Goal: Task Accomplishment & Management: Use online tool/utility

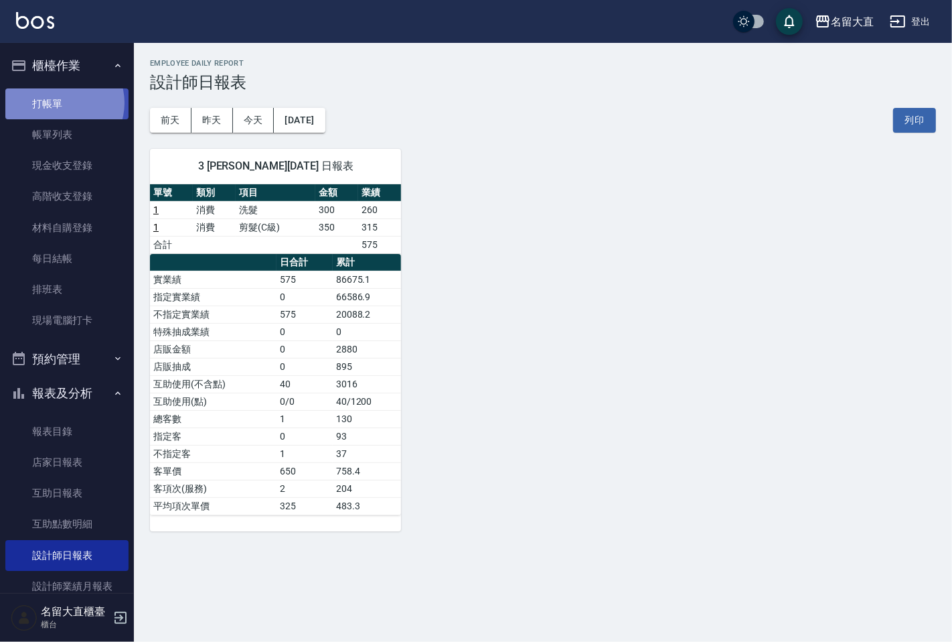
click at [62, 102] on link "打帳單" at bounding box center [66, 103] width 123 height 31
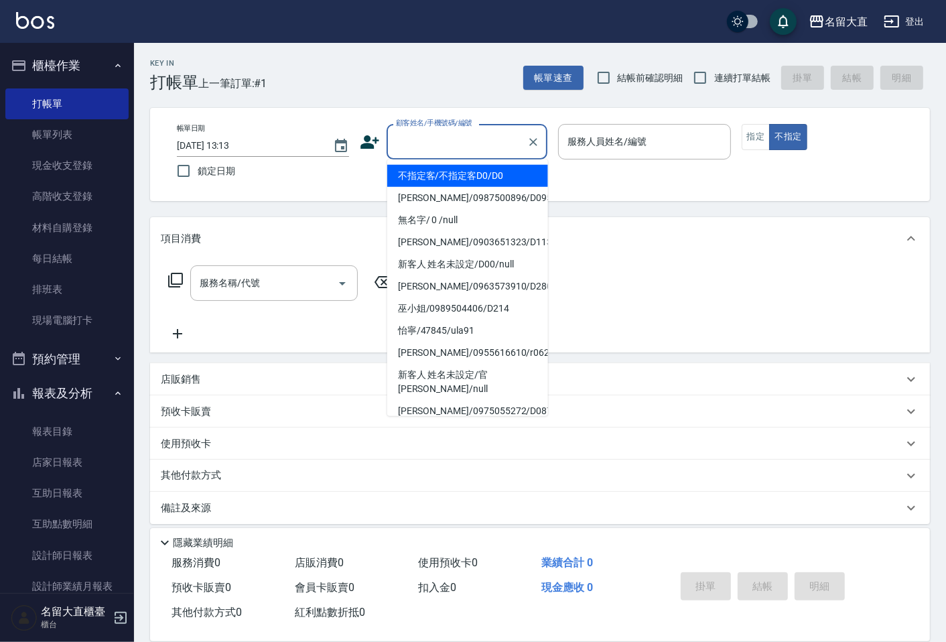
click at [431, 139] on input "顧客姓名/手機號碼/編號" at bounding box center [456, 141] width 129 height 23
type input "不指定客/不指定客D0/D0"
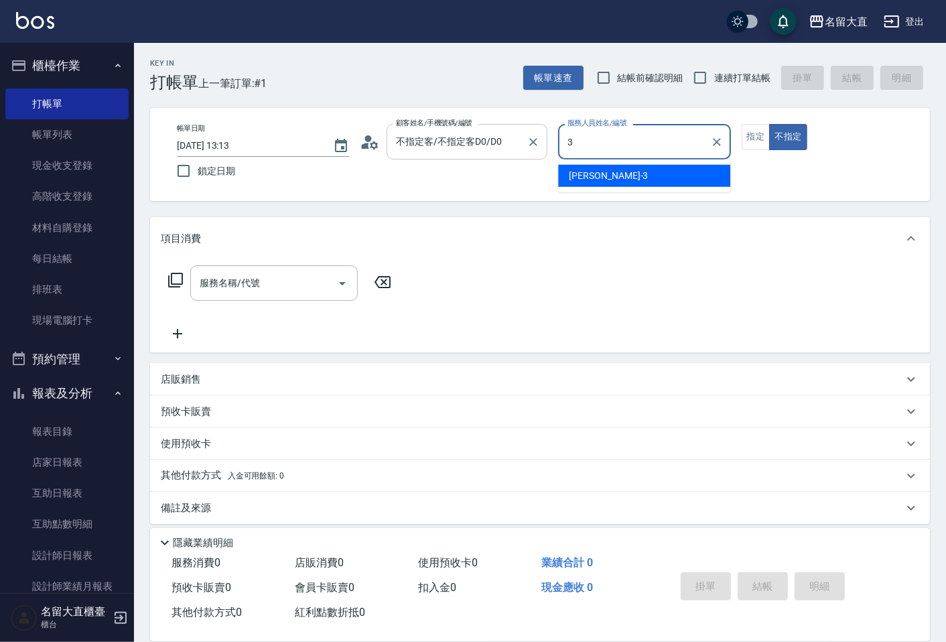
type input "[PERSON_NAME]3"
type button "false"
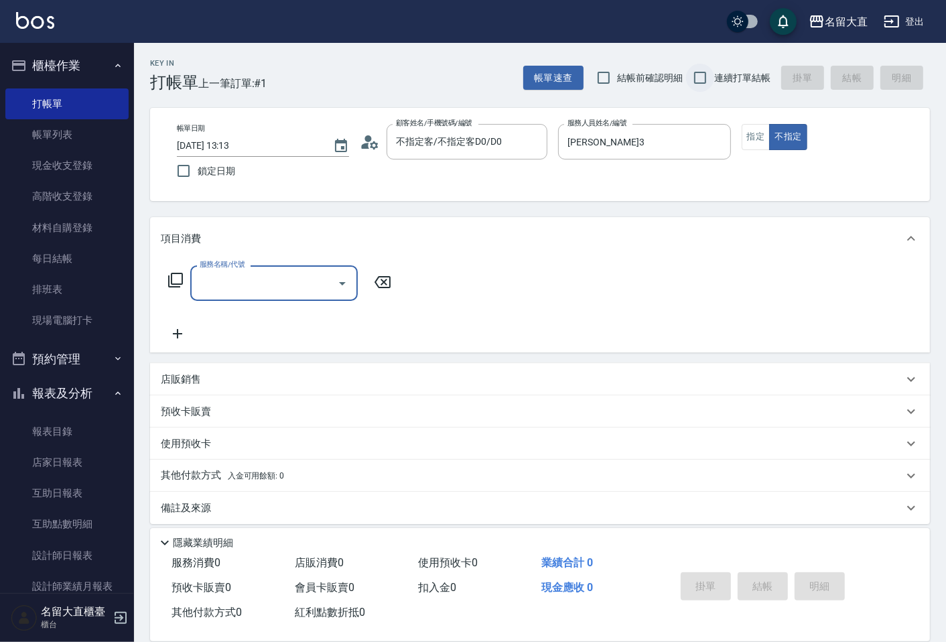
click at [700, 76] on input "連續打單結帳" at bounding box center [700, 78] width 28 height 28
checkbox input "true"
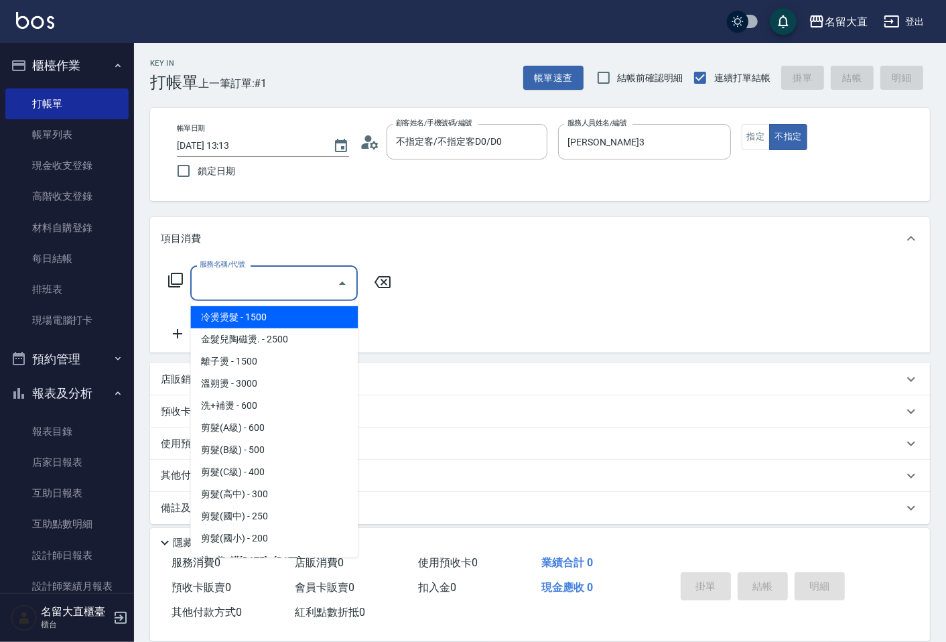
click at [256, 273] on input "服務名稱/代號" at bounding box center [263, 282] width 135 height 23
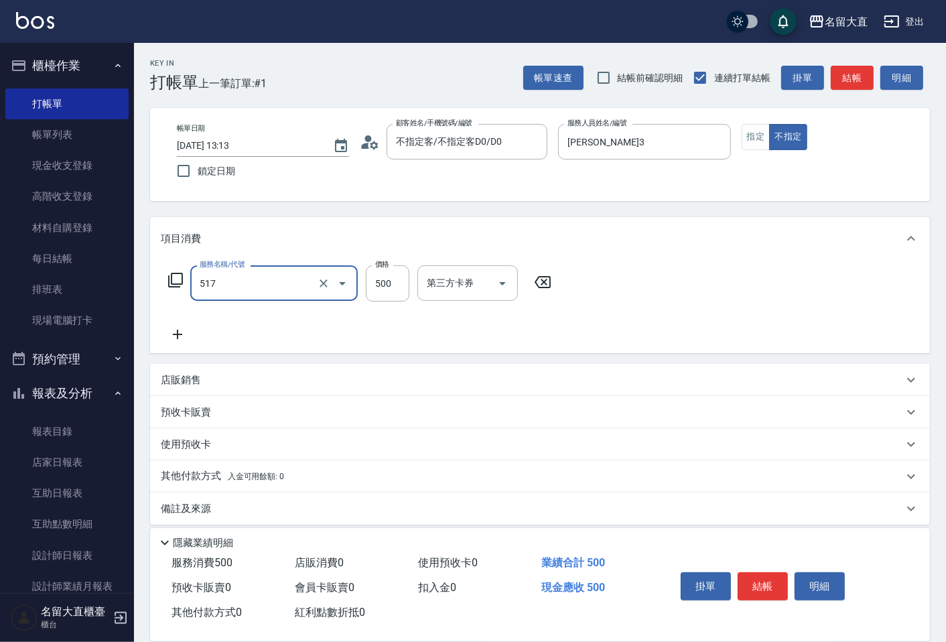
type input "舒醒頭皮(517)"
type input "600"
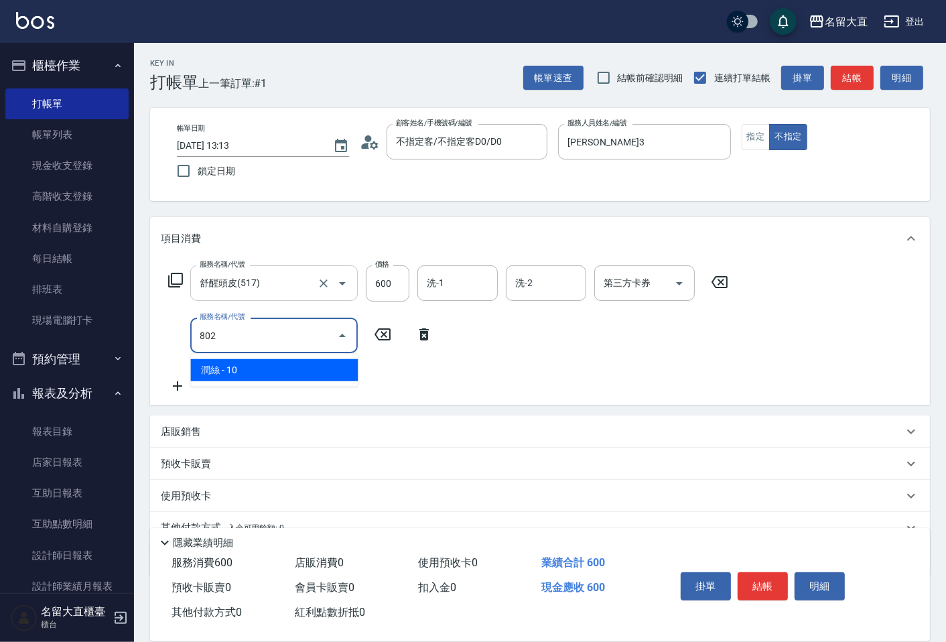
type input "潤絲(802)"
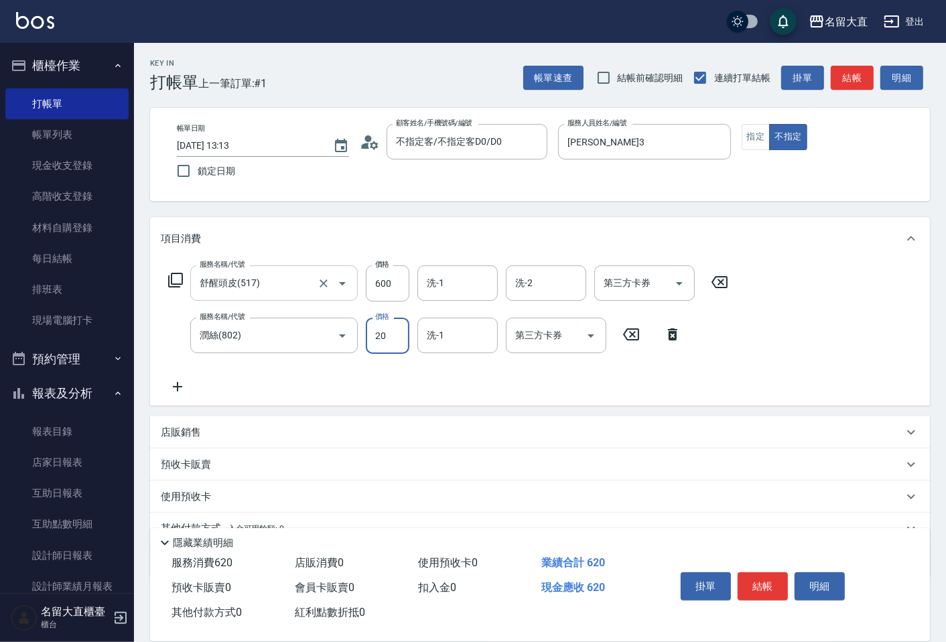
type input "20"
click at [782, 580] on button "結帳" at bounding box center [762, 586] width 50 height 28
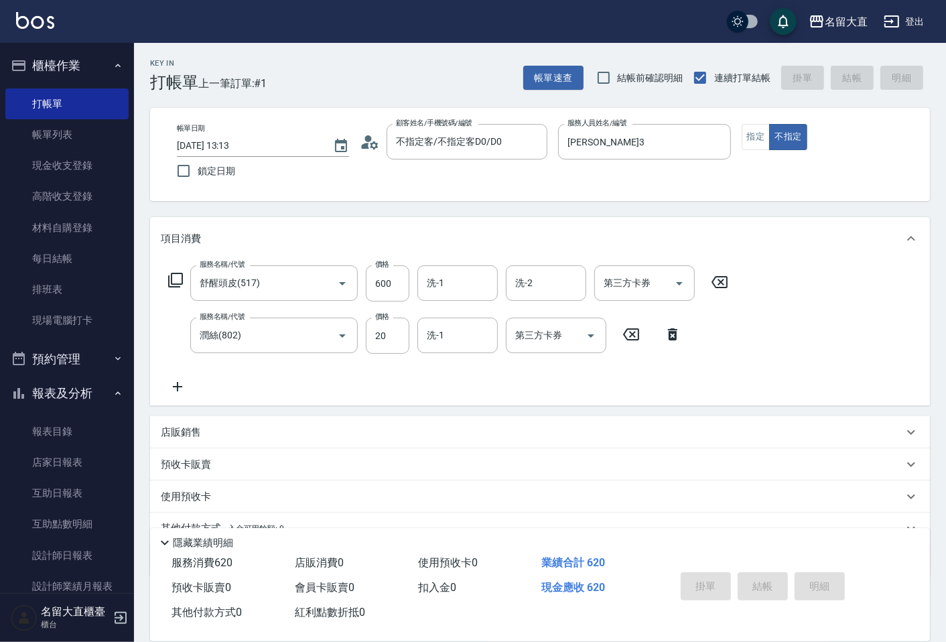
type input "[DATE] 13:15"
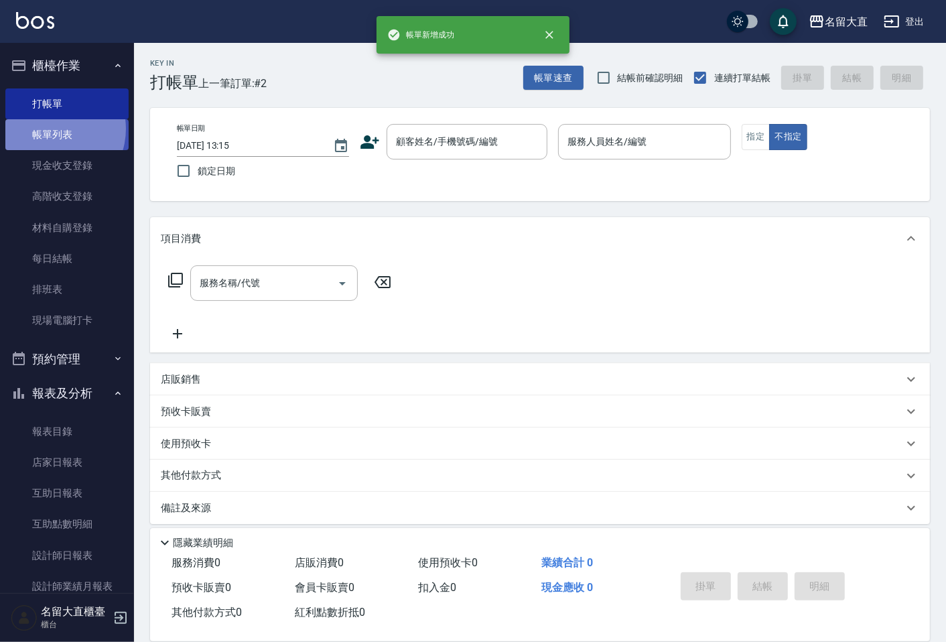
click at [52, 129] on link "帳單列表" at bounding box center [66, 134] width 123 height 31
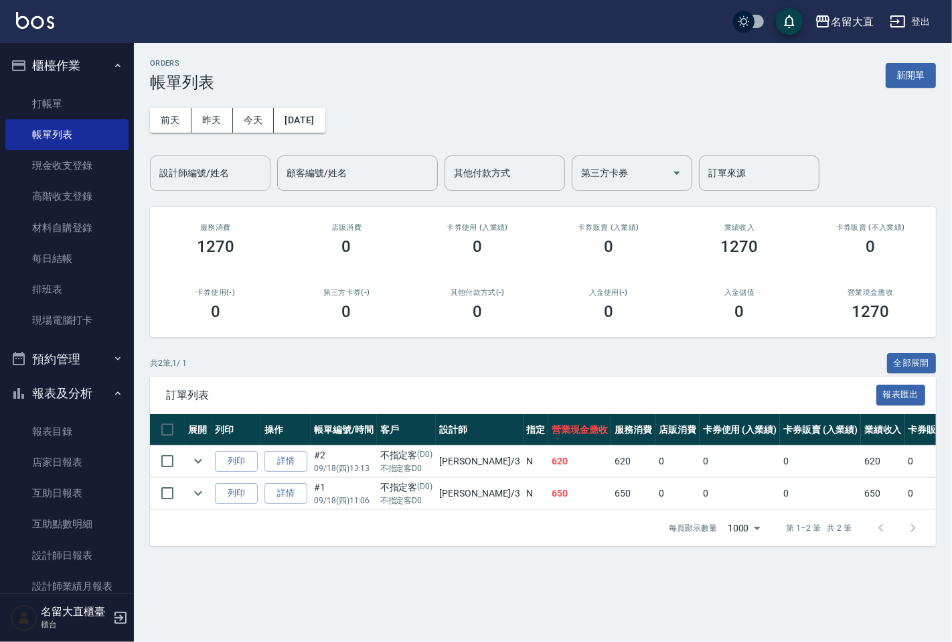
click at [211, 179] on input "設計師編號/姓名" at bounding box center [210, 172] width 108 height 23
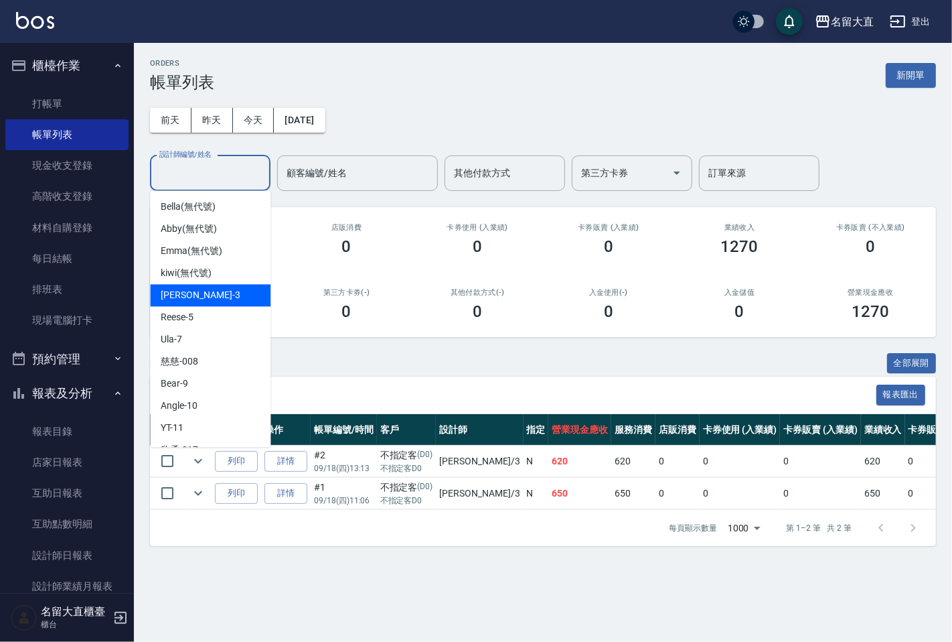
click at [244, 284] on div "[PERSON_NAME]3" at bounding box center [210, 295] width 121 height 22
type input "[PERSON_NAME]3"
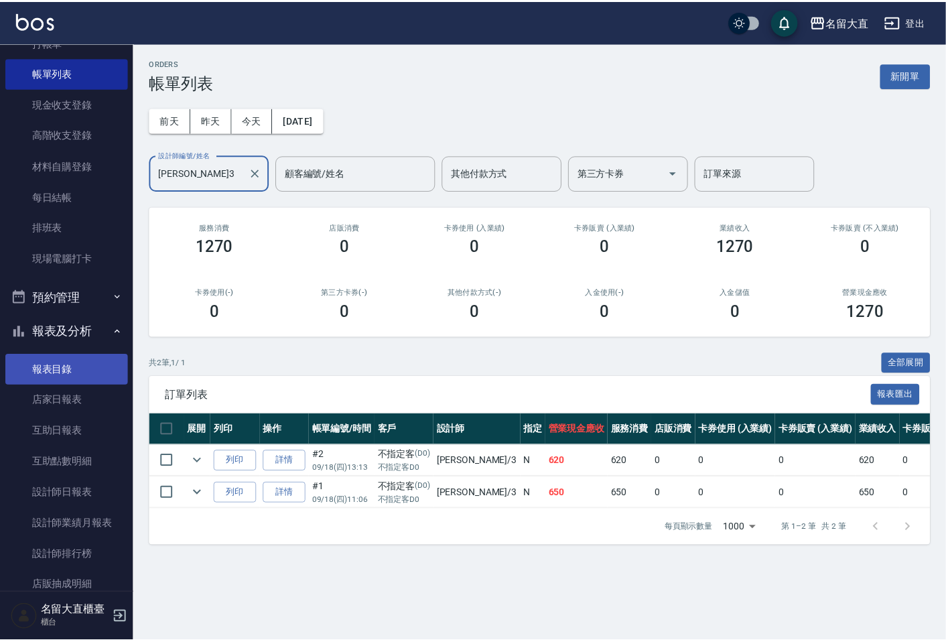
scroll to position [159, 0]
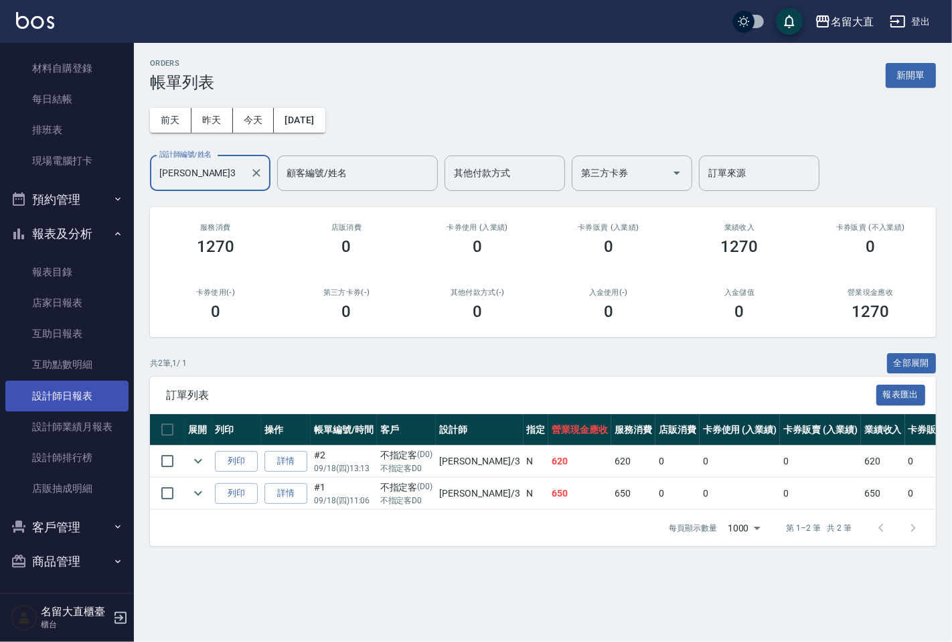
click at [61, 409] on link "設計師日報表" at bounding box center [66, 395] width 123 height 31
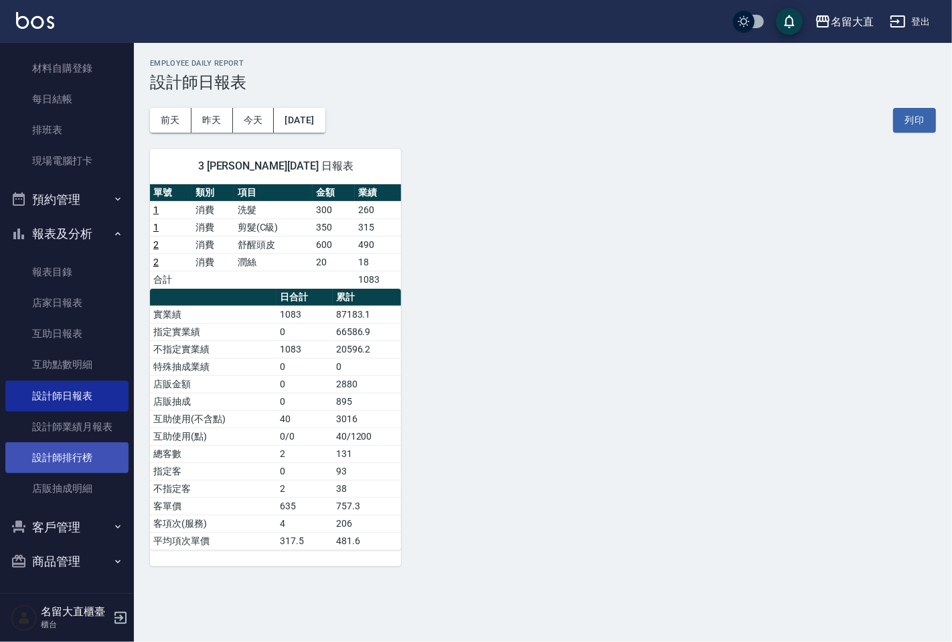
click at [88, 447] on link "設計師排行榜" at bounding box center [66, 457] width 123 height 31
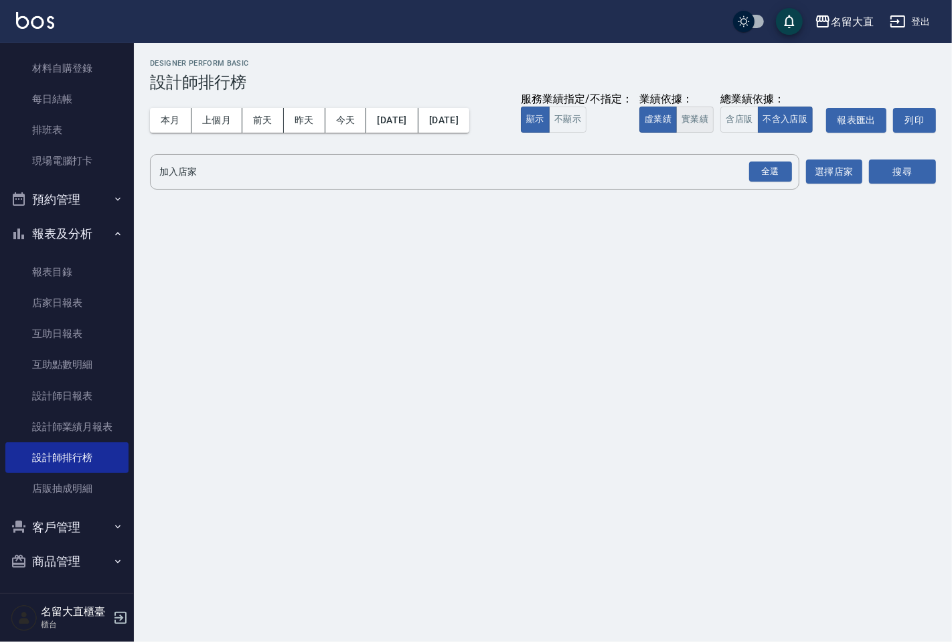
click at [695, 117] on button "實業績" at bounding box center [695, 119] width 38 height 26
click at [785, 163] on div "全選" at bounding box center [770, 171] width 43 height 21
click at [909, 175] on button "搜尋" at bounding box center [902, 172] width 67 height 25
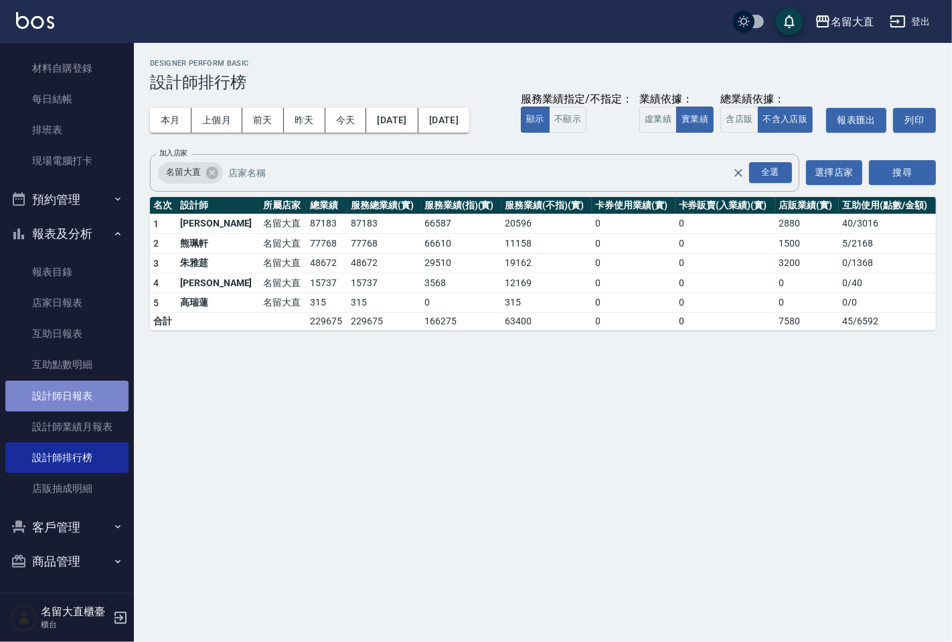
click at [84, 394] on link "設計師日報表" at bounding box center [66, 395] width 123 height 31
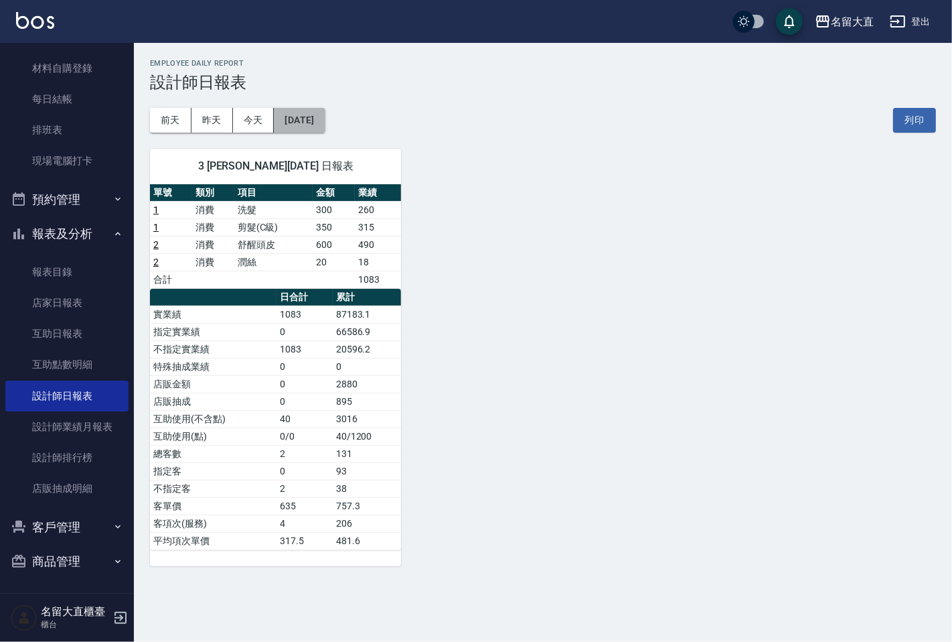
click at [325, 115] on button "[DATE]" at bounding box center [299, 120] width 51 height 25
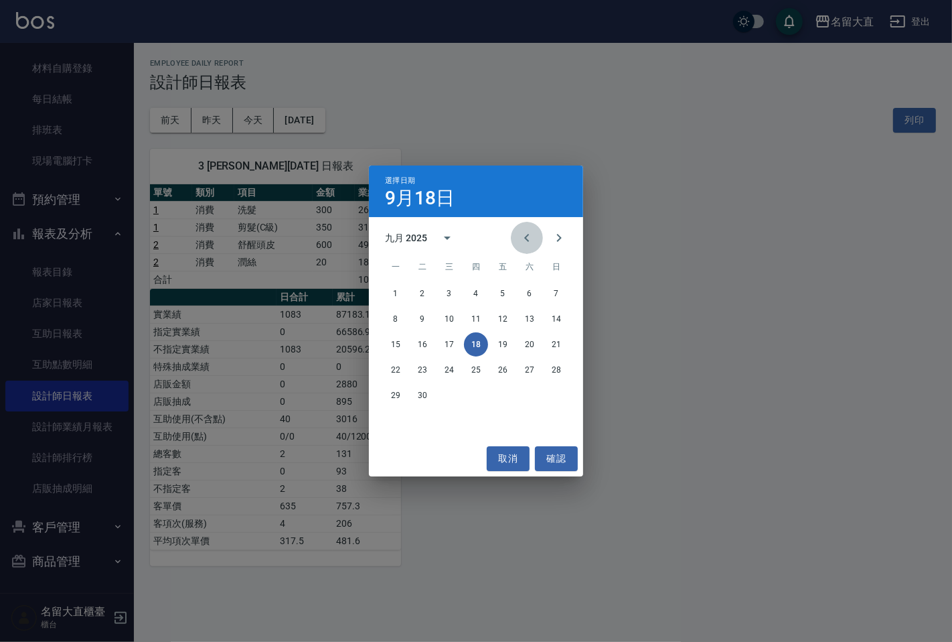
click at [532, 238] on icon "Previous month" at bounding box center [527, 238] width 16 height 16
click at [400, 369] on button "18" at bounding box center [396, 370] width 24 height 24
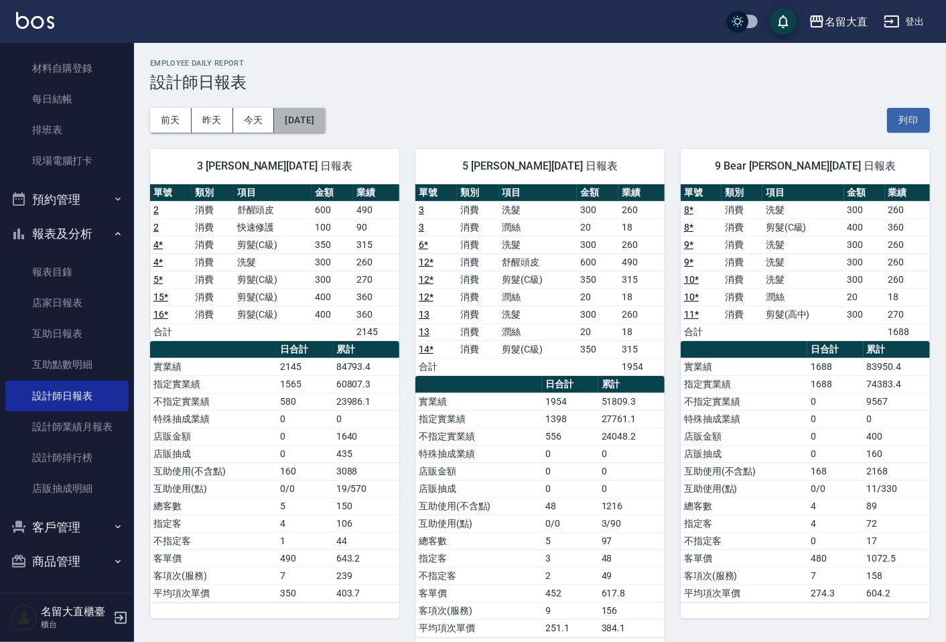
click at [313, 127] on button "[DATE]" at bounding box center [299, 120] width 51 height 25
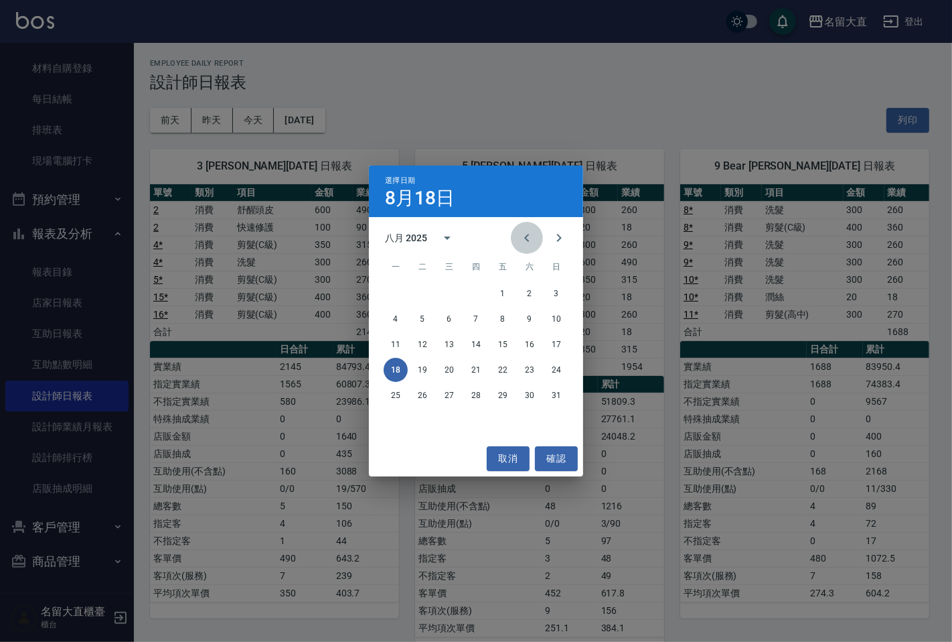
click at [529, 235] on icon "Previous month" at bounding box center [526, 238] width 5 height 8
click at [500, 342] on button "18" at bounding box center [503, 344] width 24 height 24
